Goal: Navigation & Orientation: Find specific page/section

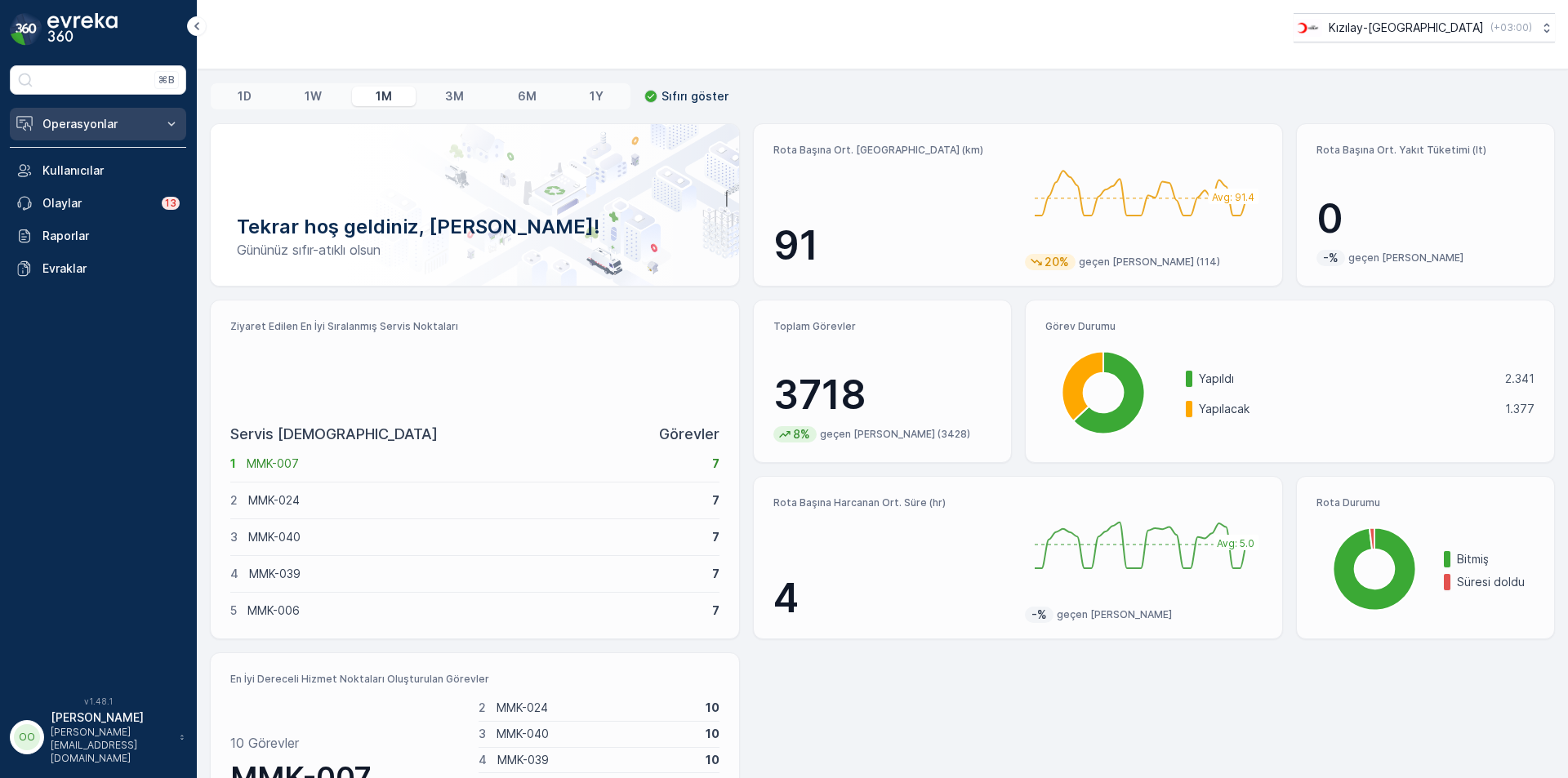
click at [128, 128] on p "Operasyonlar" at bounding box center [97, 124] width 111 height 16
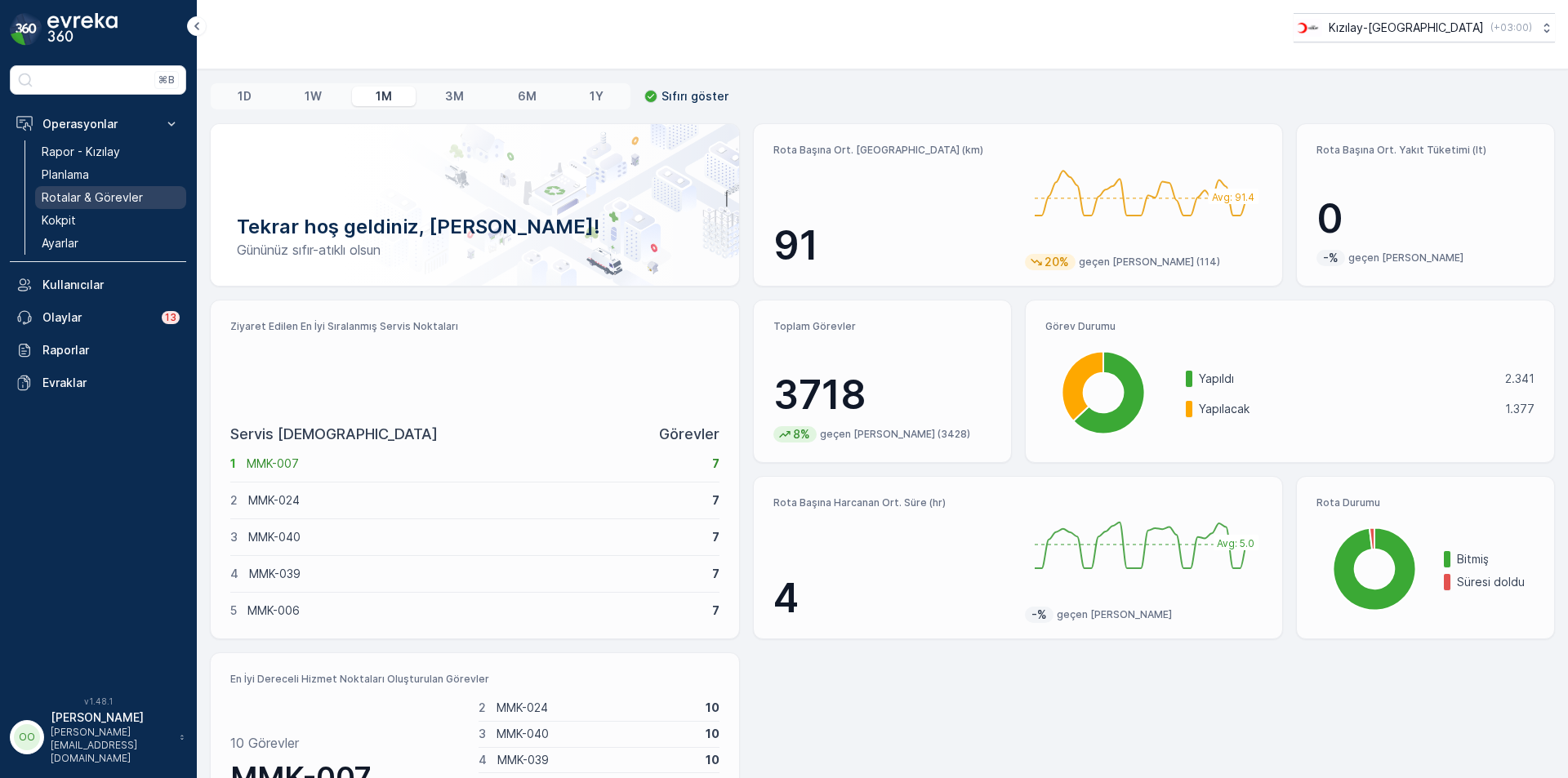
click at [115, 190] on p "Rotalar & Görevler" at bounding box center [92, 197] width 102 height 16
